Goal: Information Seeking & Learning: Check status

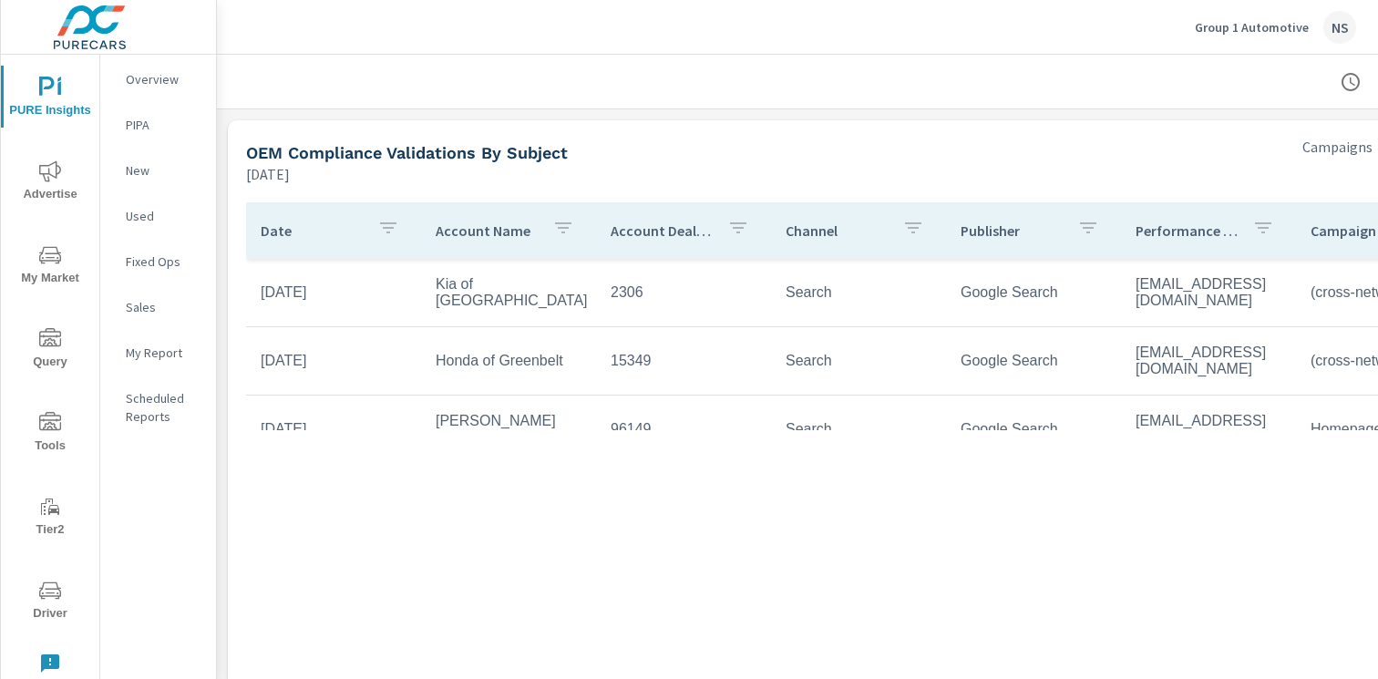
scroll to position [3759, 0]
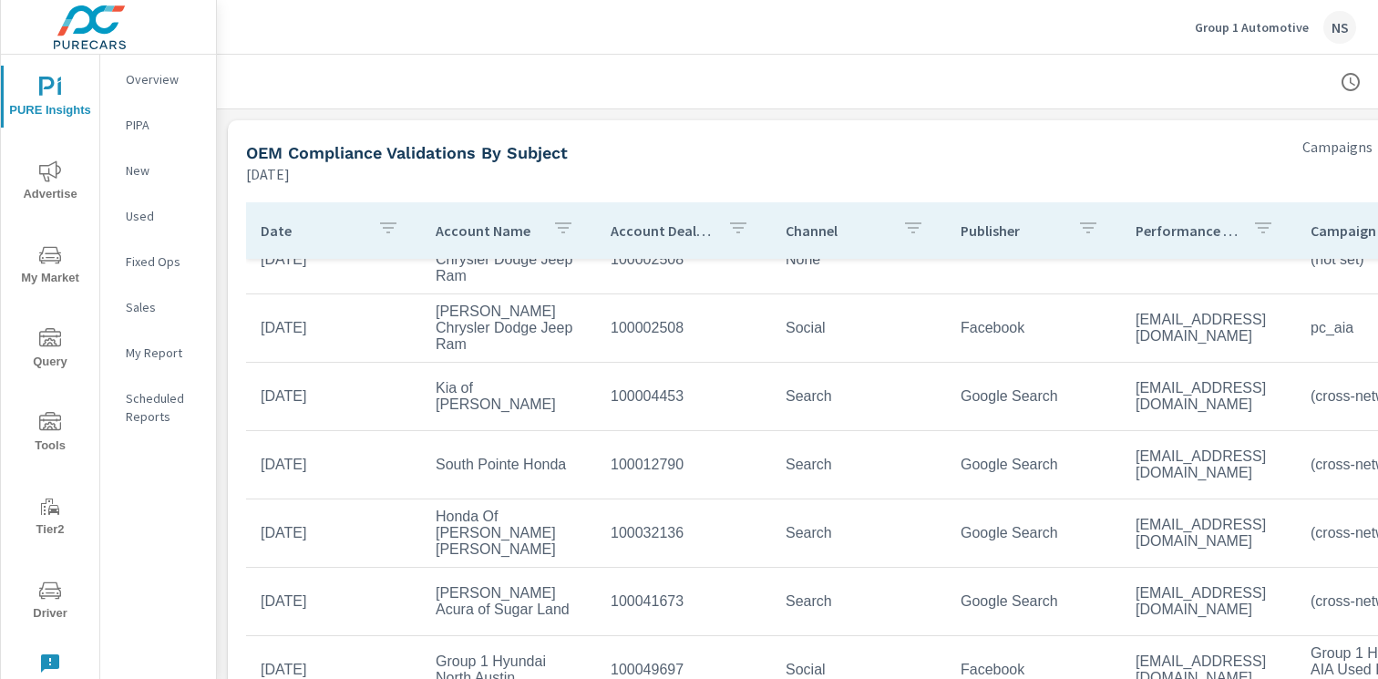
scroll to position [327, 0]
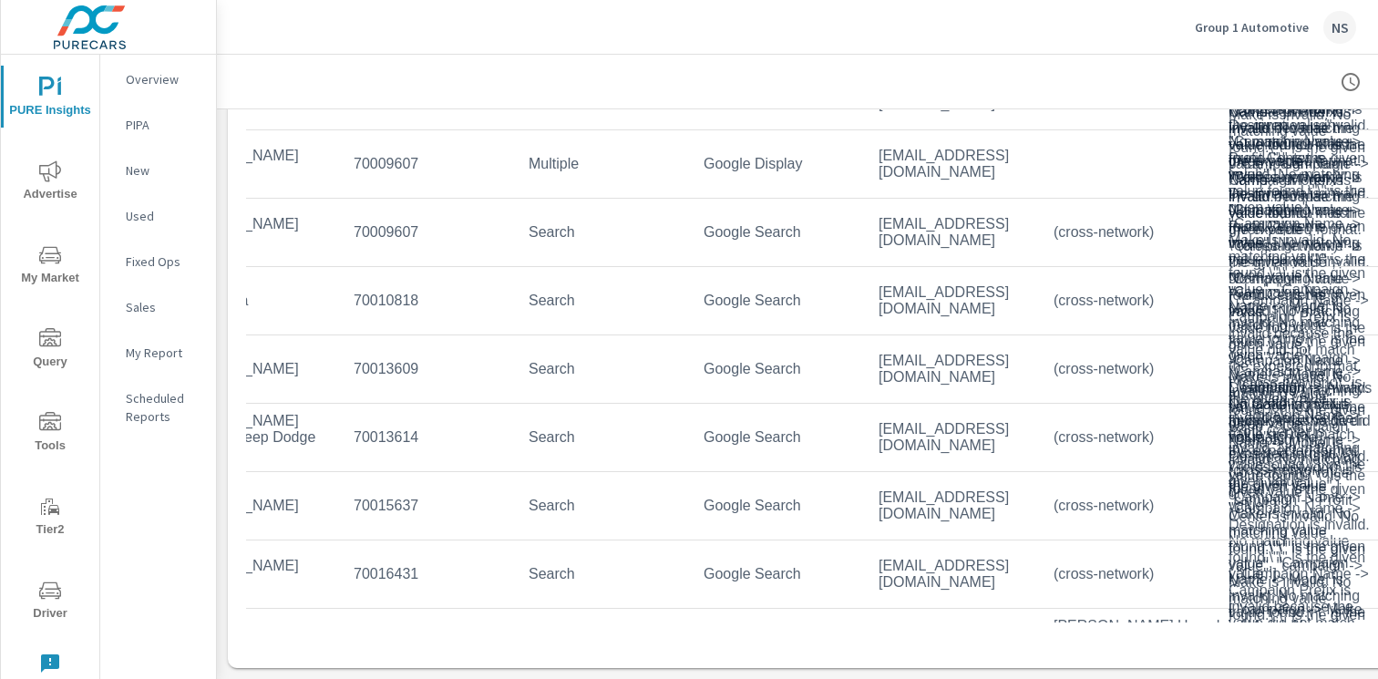
scroll to position [510, 257]
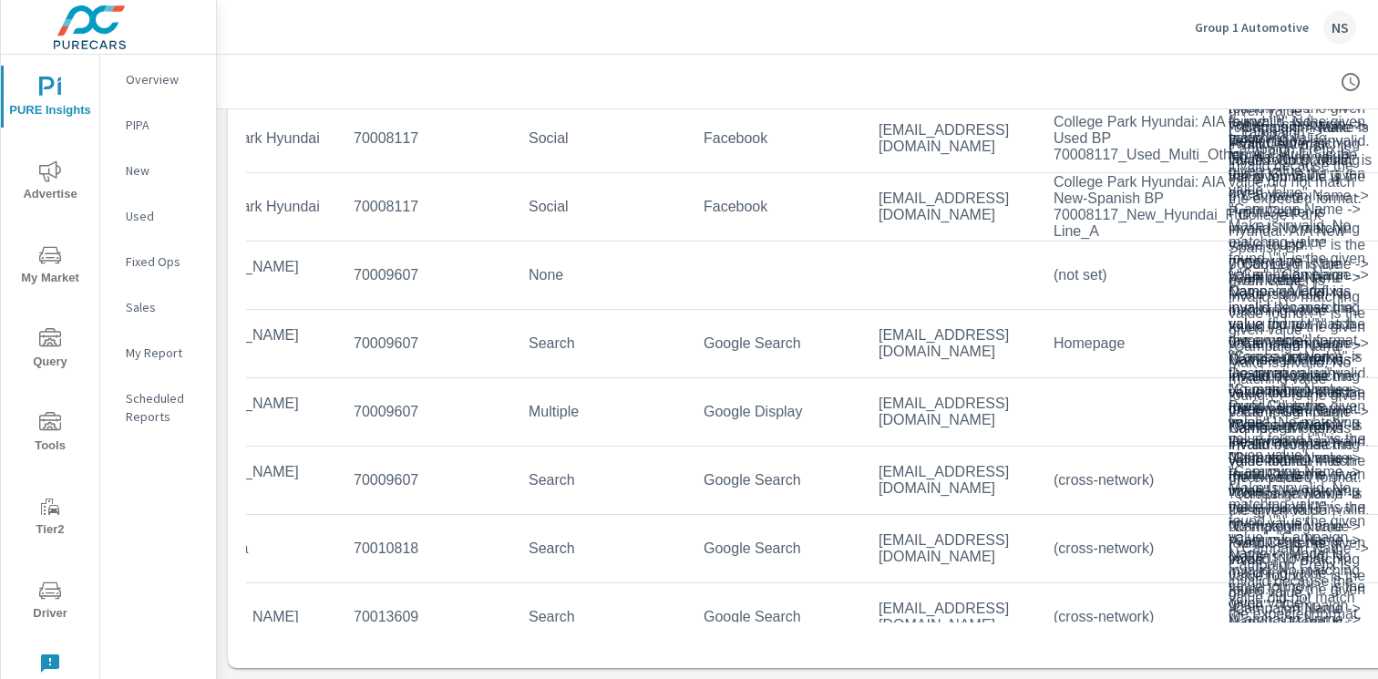
scroll to position [0, 257]
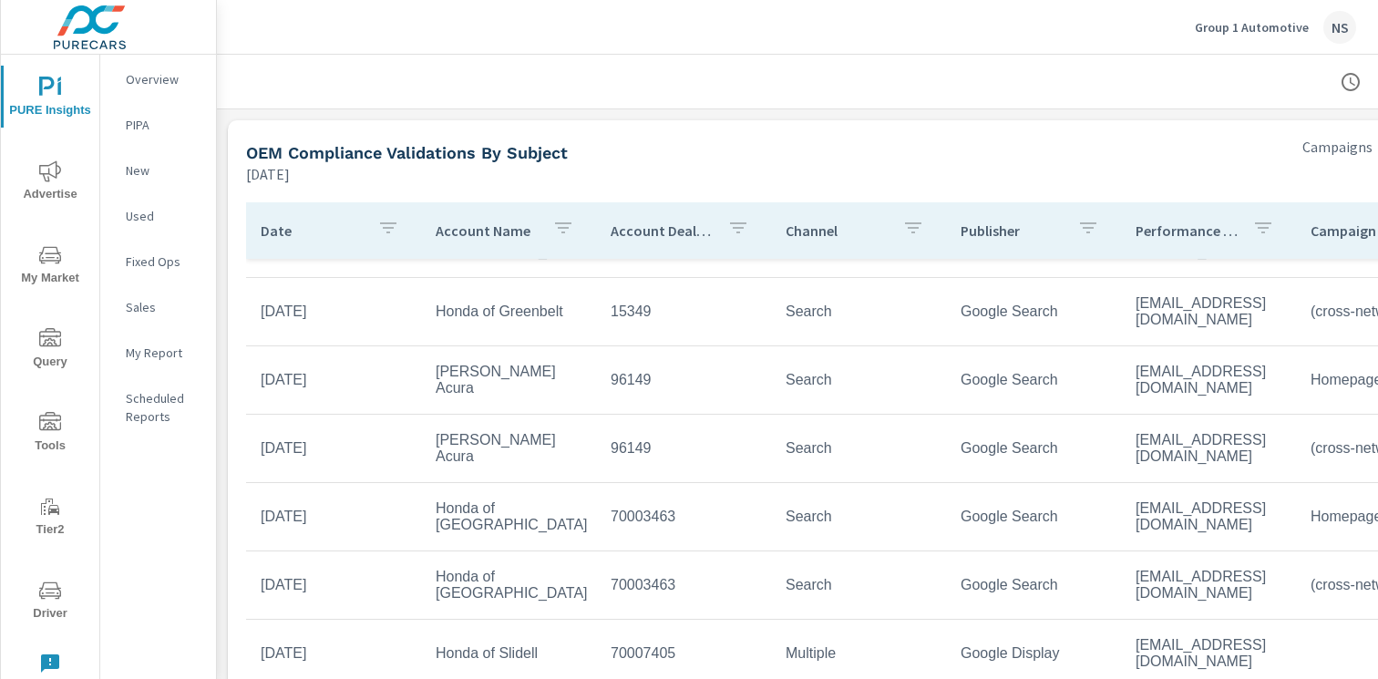
scroll to position [0, 2]
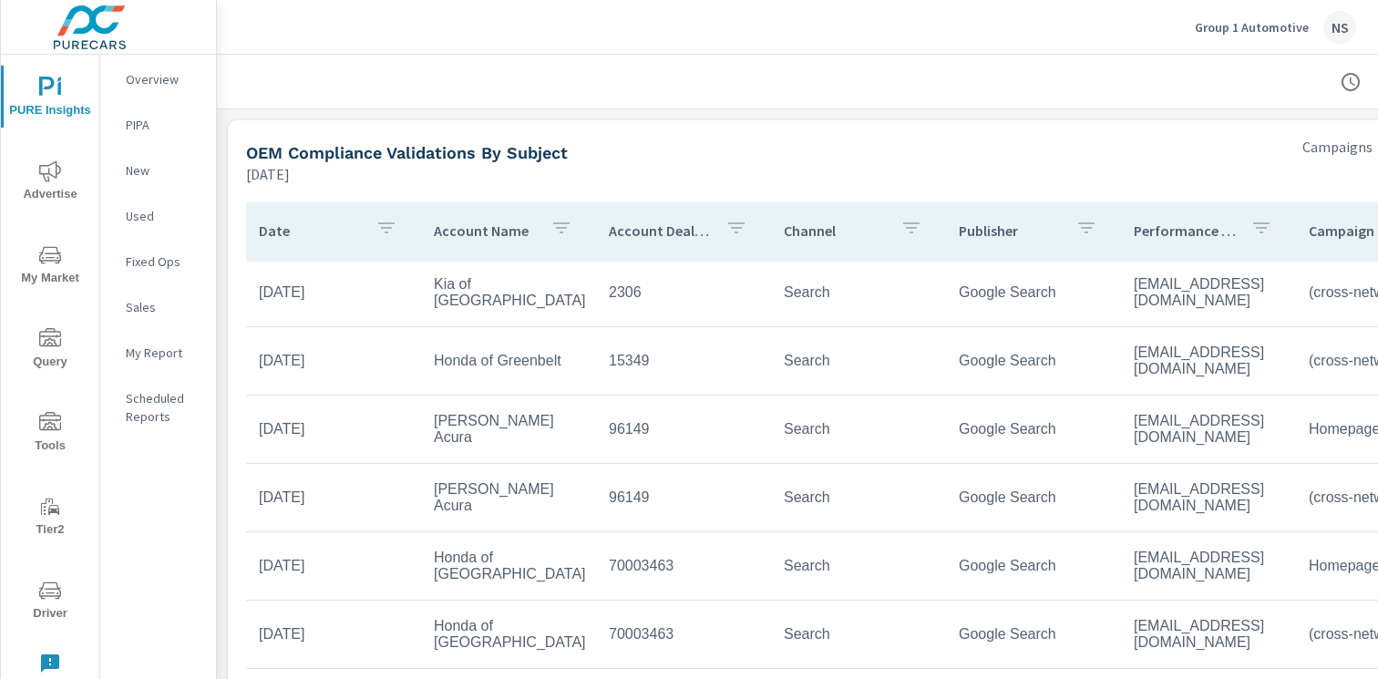
click at [501, 281] on td "Kia of [GEOGRAPHIC_DATA]" at bounding box center [506, 293] width 175 height 62
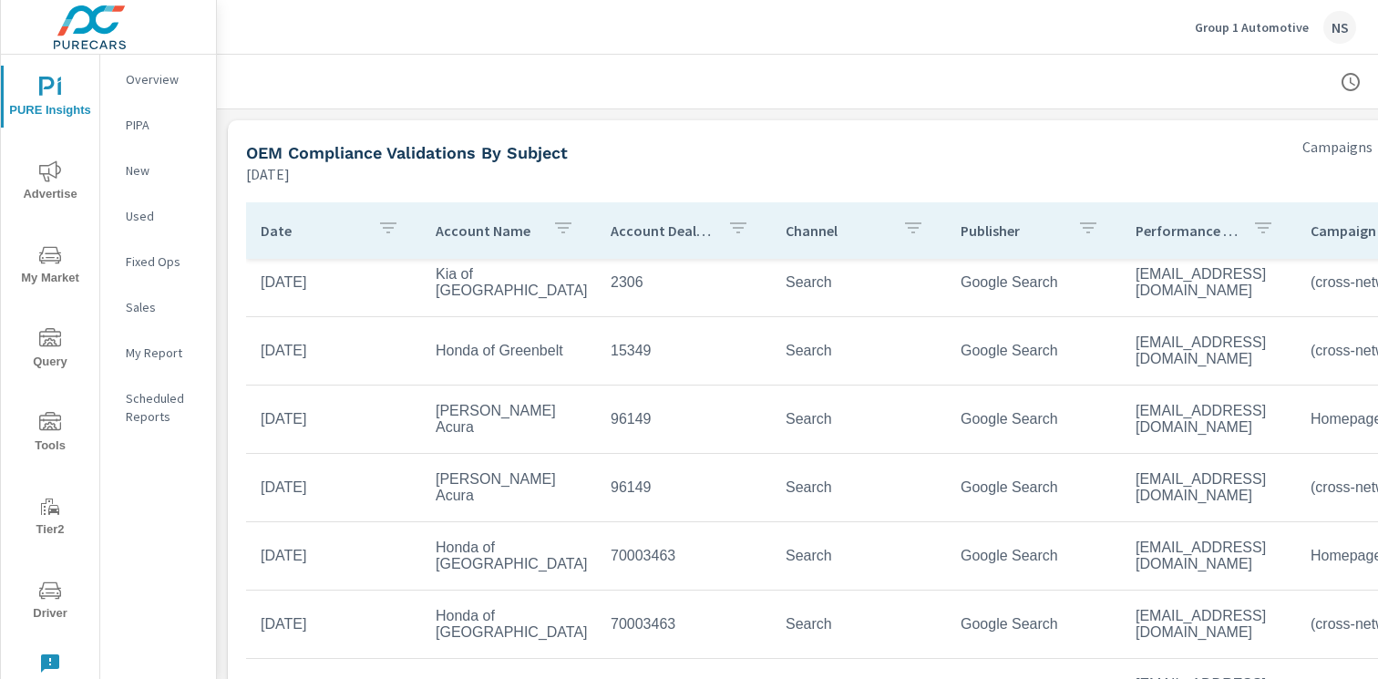
scroll to position [0, 5]
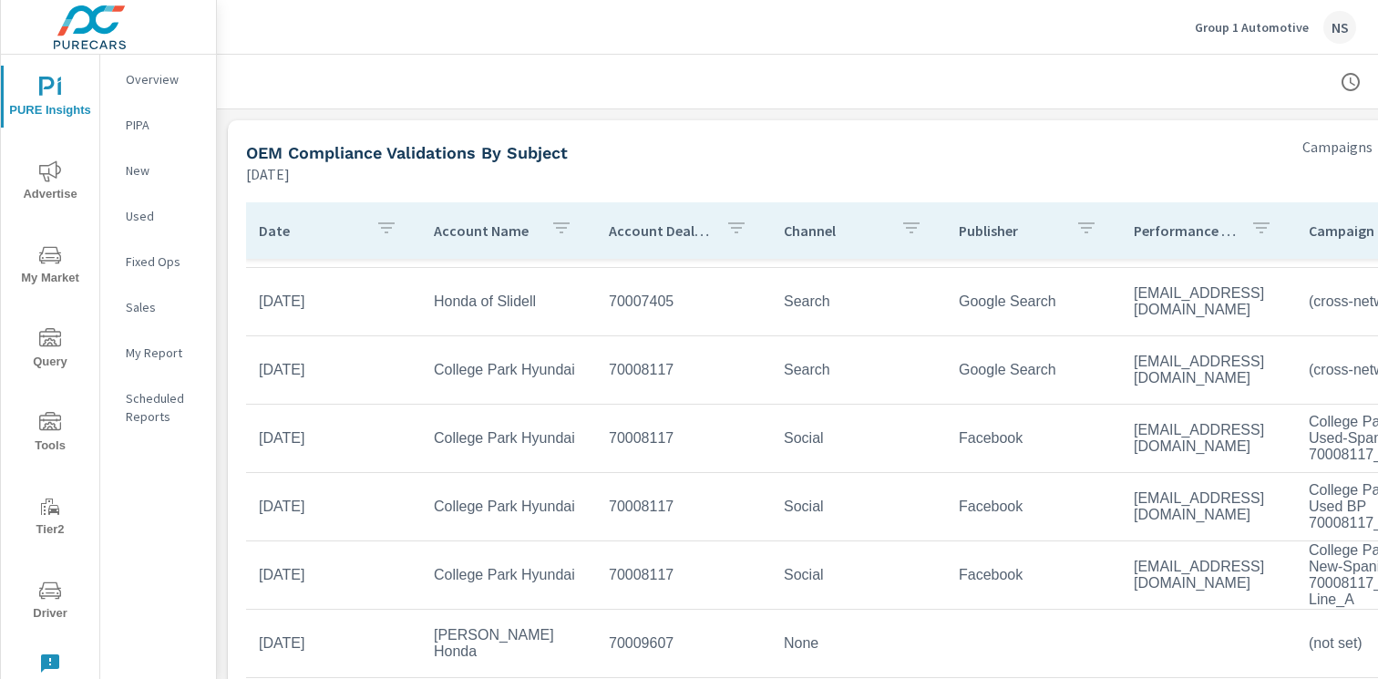
scroll to position [496, 2]
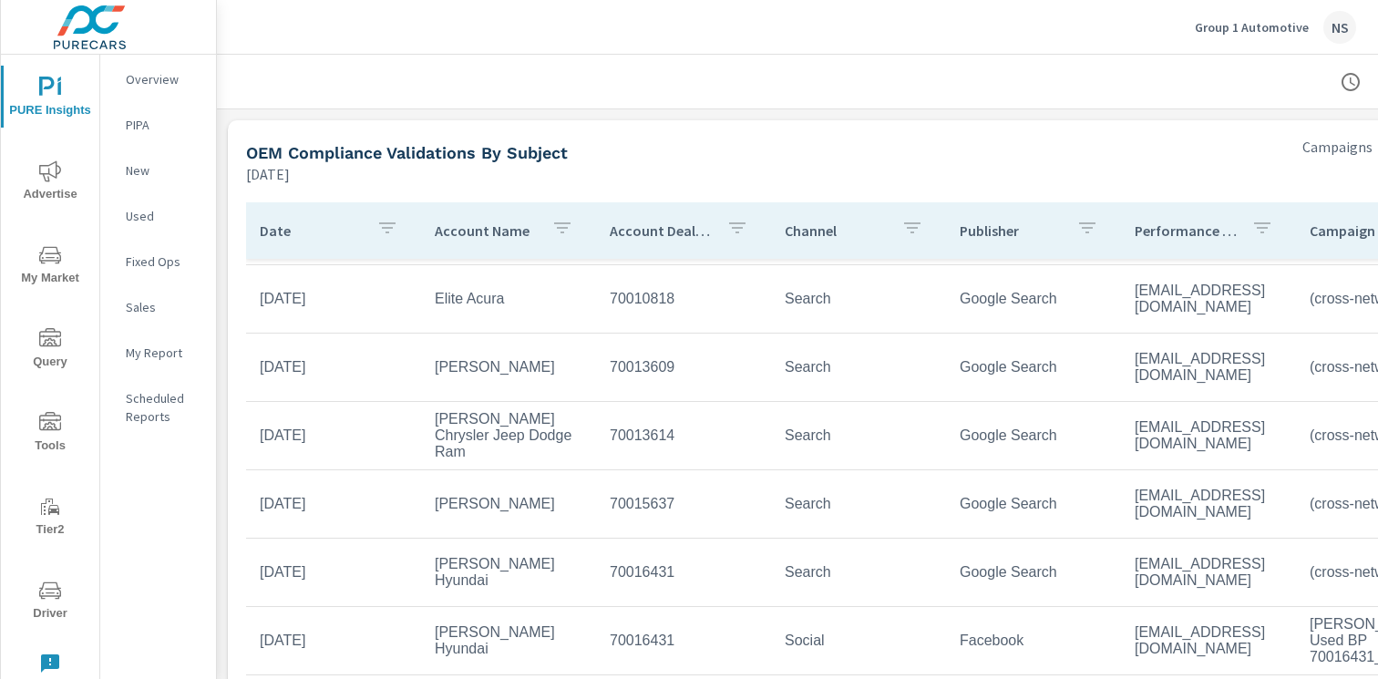
scroll to position [1098, 1]
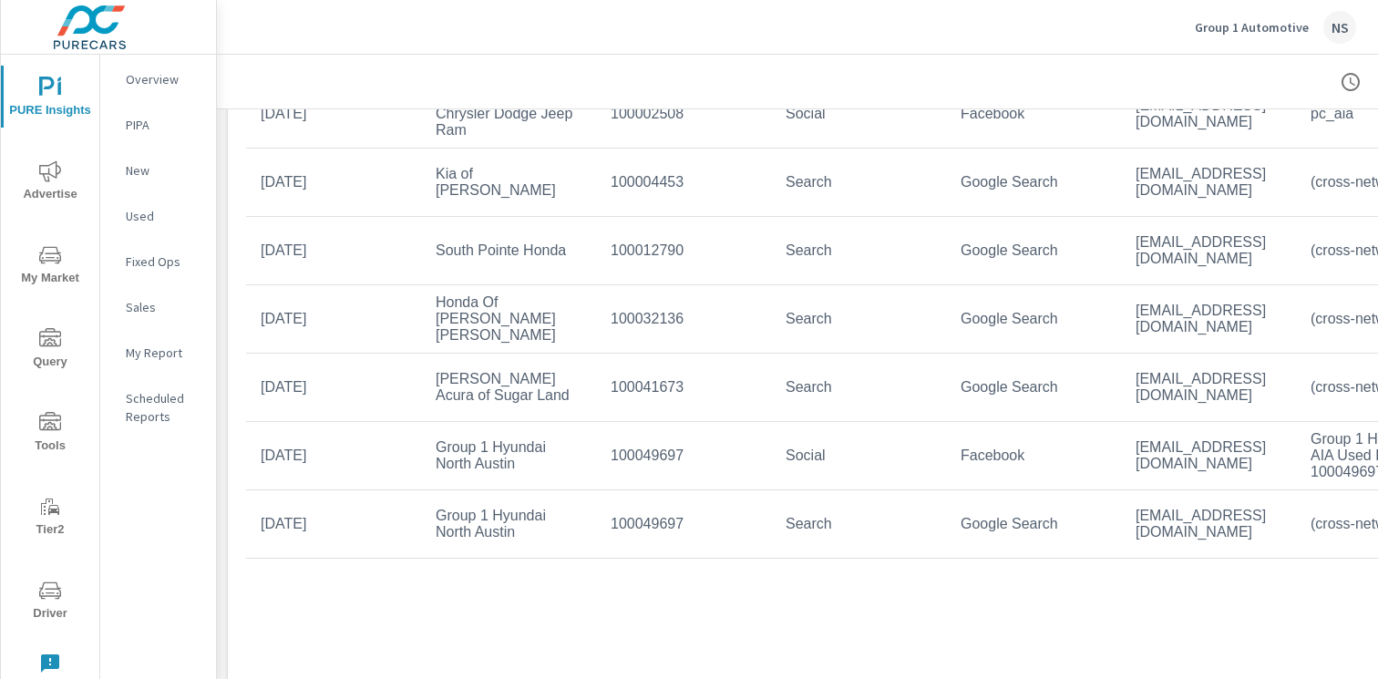
scroll to position [247, 0]
